Goal: Task Accomplishment & Management: Use online tool/utility

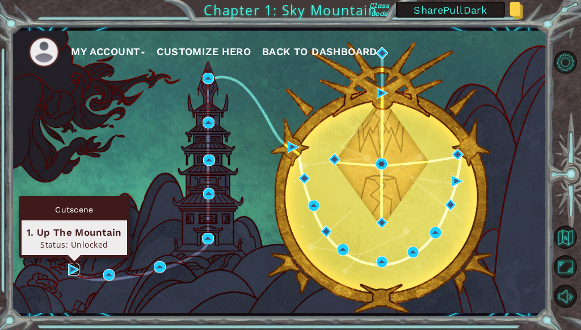
click at [72, 272] on img at bounding box center [73, 268] width 11 height 11
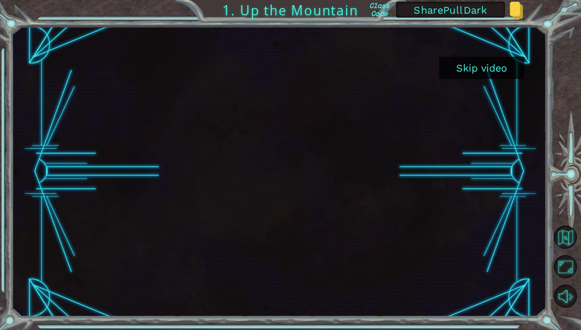
click at [489, 71] on button "Skip video" at bounding box center [481, 68] width 85 height 22
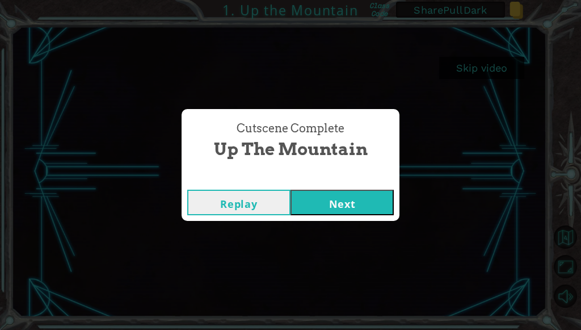
click at [311, 203] on button "Next" at bounding box center [341, 203] width 103 height 26
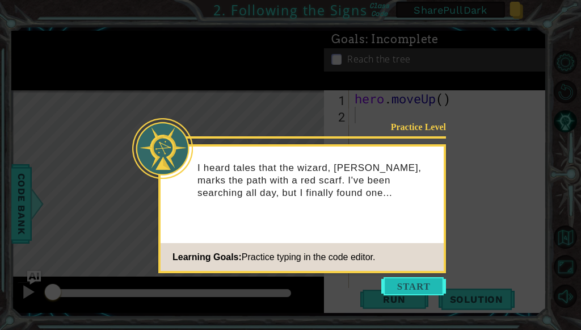
click at [424, 280] on button "Start" at bounding box center [413, 286] width 65 height 18
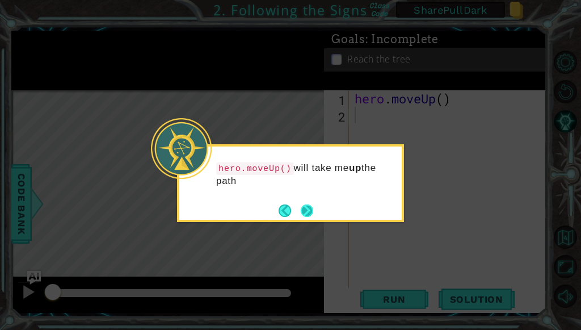
click at [302, 207] on button "Next" at bounding box center [307, 210] width 12 height 12
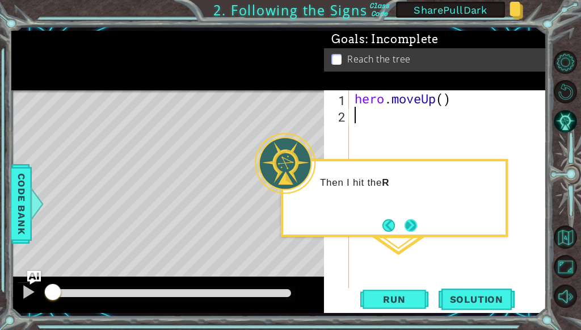
click at [411, 225] on button "Next" at bounding box center [411, 225] width 12 height 12
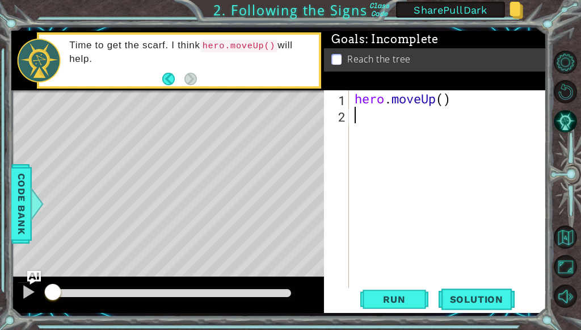
type textarea "h"
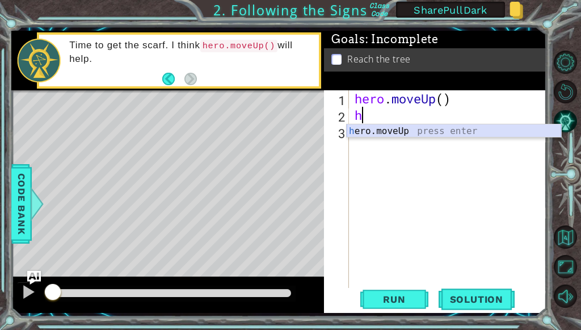
click at [381, 132] on div "h ero.moveUp press enter" at bounding box center [454, 144] width 214 height 41
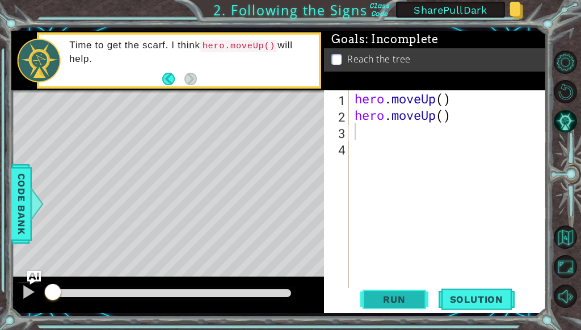
click at [397, 302] on span "Run" at bounding box center [394, 298] width 45 height 11
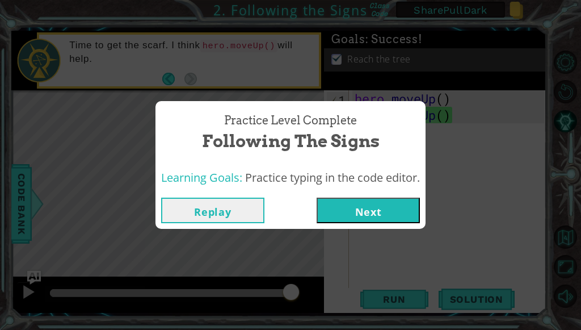
click at [225, 218] on button "Replay" at bounding box center [212, 210] width 103 height 26
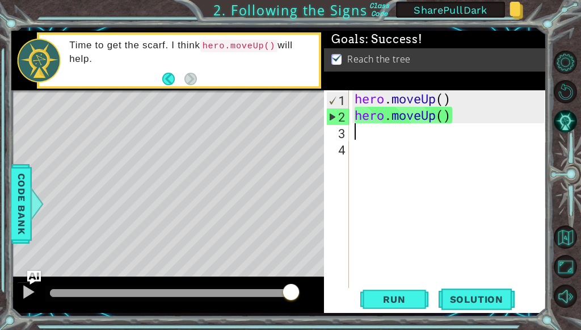
click at [446, 100] on div "hero . moveUp ( ) hero . moveUp ( )" at bounding box center [450, 205] width 197 height 230
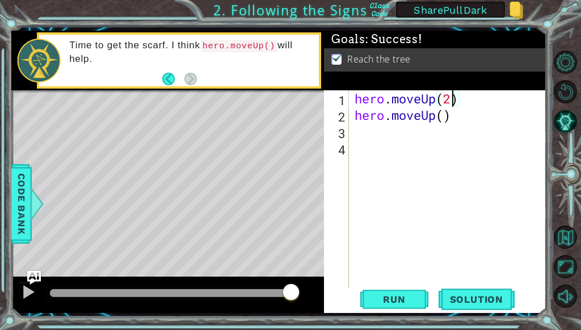
click at [464, 115] on div "hero . moveUp ( 2 ) hero . moveUp ( )" at bounding box center [450, 205] width 197 height 230
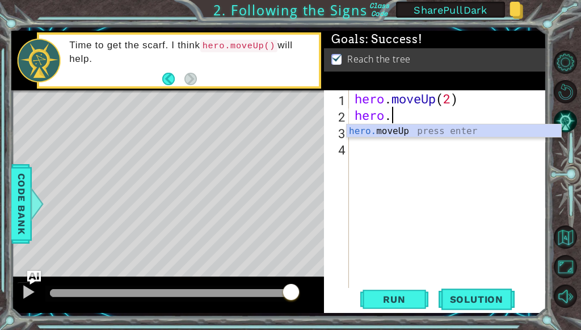
scroll to position [0, 0]
type textarea "h"
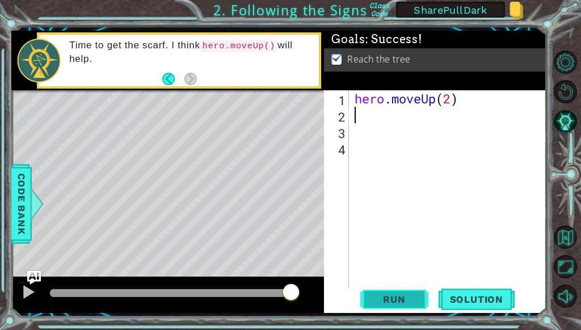
click at [394, 291] on button "Run" at bounding box center [394, 299] width 68 height 22
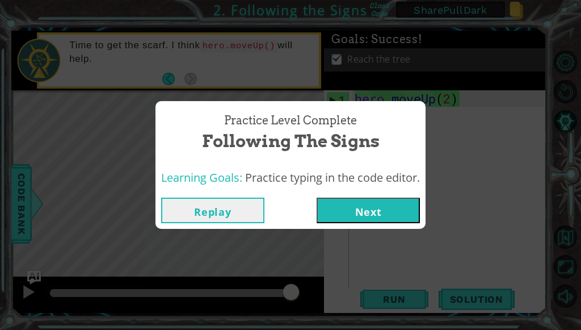
click at [472, 176] on div "Practice Level Complete Following the Signs Learning Goals: Practice typing in …" at bounding box center [290, 165] width 581 height 330
click at [228, 211] on button "Replay" at bounding box center [212, 210] width 103 height 26
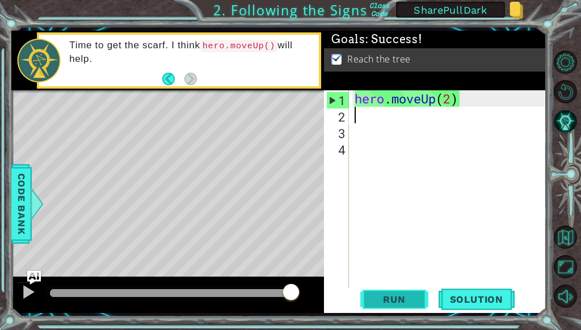
click at [389, 297] on span "Run" at bounding box center [394, 298] width 45 height 11
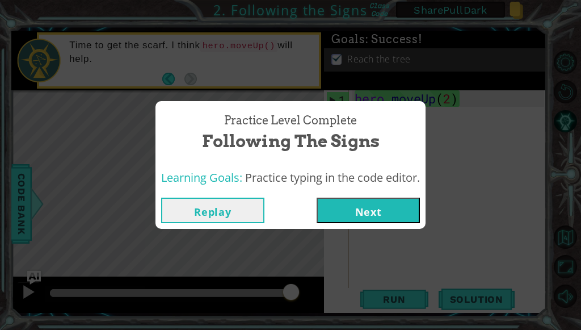
click at [247, 216] on button "Replay" at bounding box center [212, 210] width 103 height 26
